Goal: Navigation & Orientation: Find specific page/section

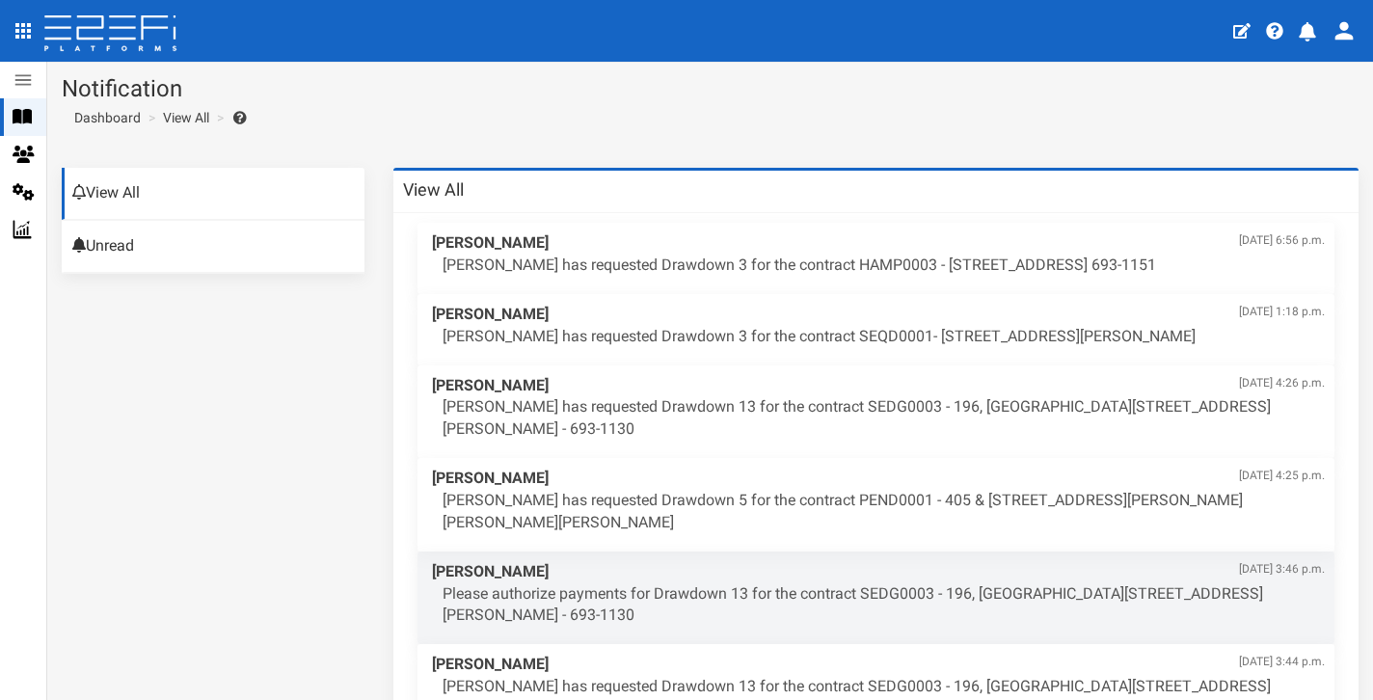
click at [32, 31] on icon "open drawer" at bounding box center [23, 30] width 23 height 23
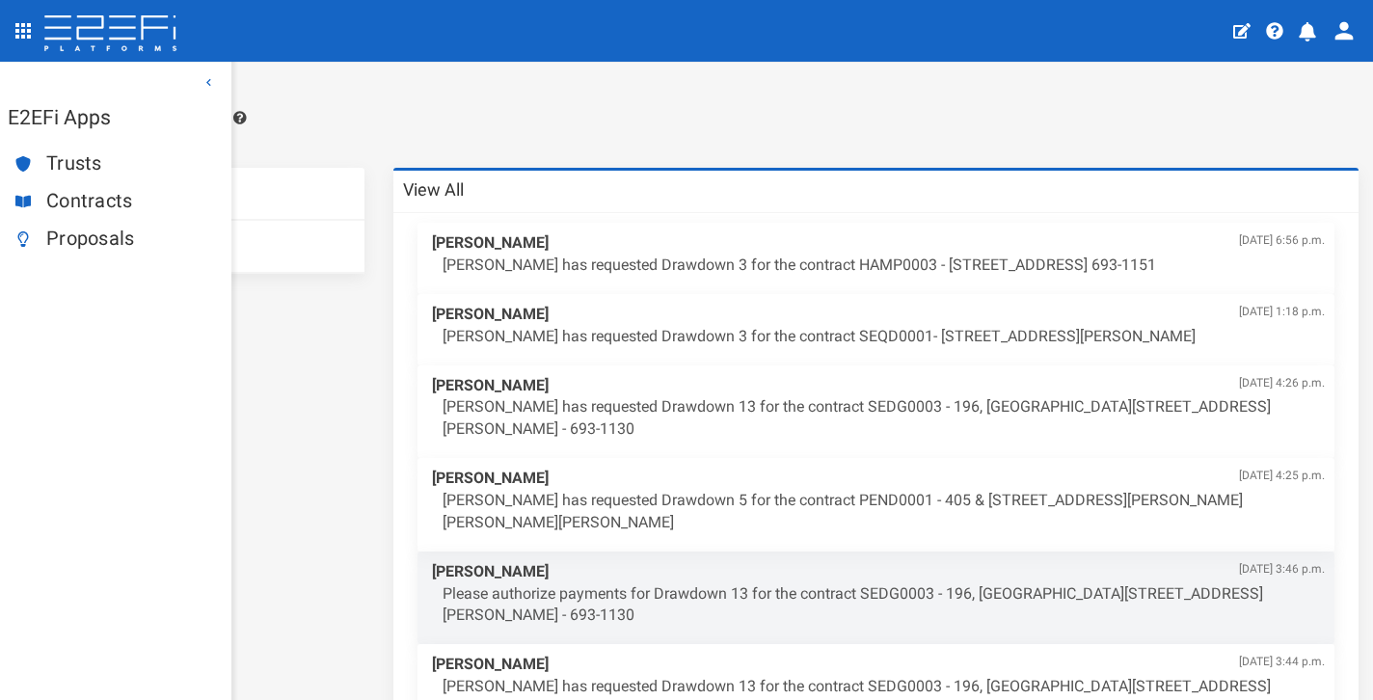
click at [105, 201] on span "Contracts" at bounding box center [131, 201] width 170 height 22
click at [83, 191] on span "Contracts" at bounding box center [131, 201] width 170 height 22
click at [84, 192] on span "Contracts" at bounding box center [131, 201] width 170 height 22
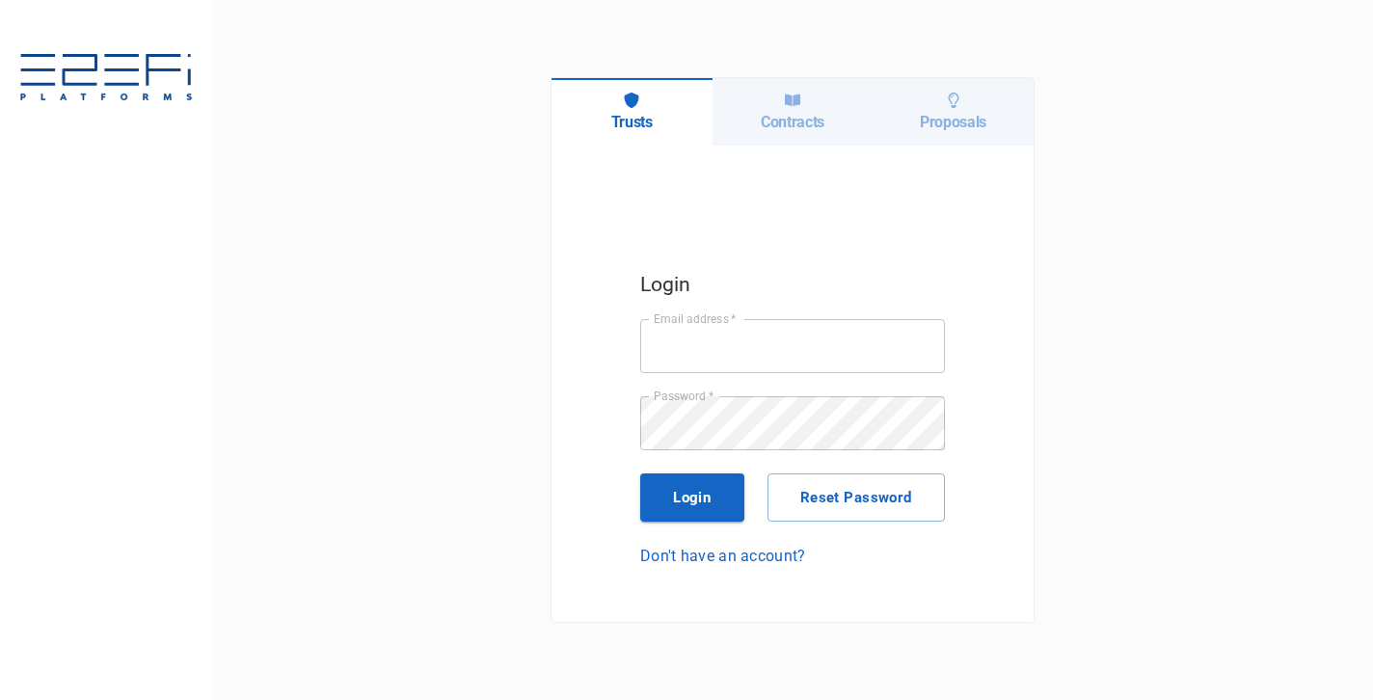
click at [837, 115] on div "Contracts" at bounding box center [793, 111] width 161 height 67
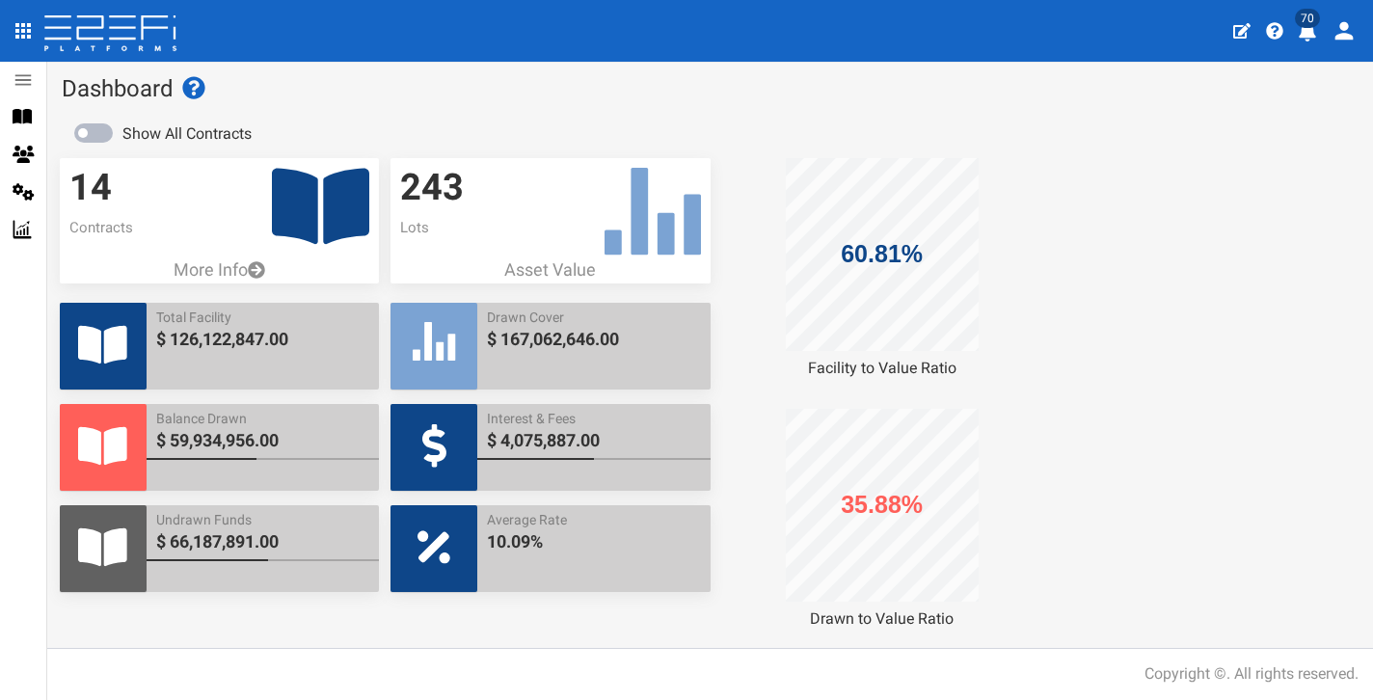
click at [1307, 37] on icon "profile" at bounding box center [1307, 31] width 17 height 19
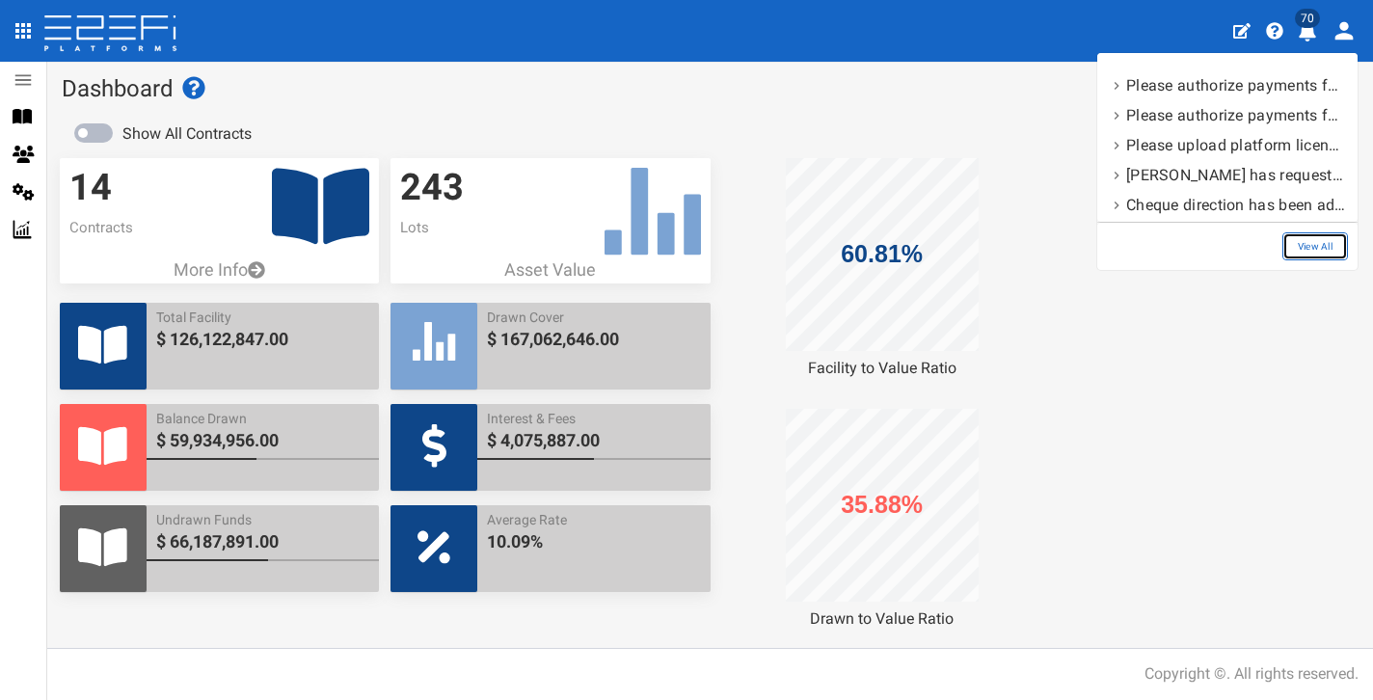
click at [1298, 246] on link "View All" at bounding box center [1315, 246] width 66 height 28
